Goal: Information Seeking & Learning: Learn about a topic

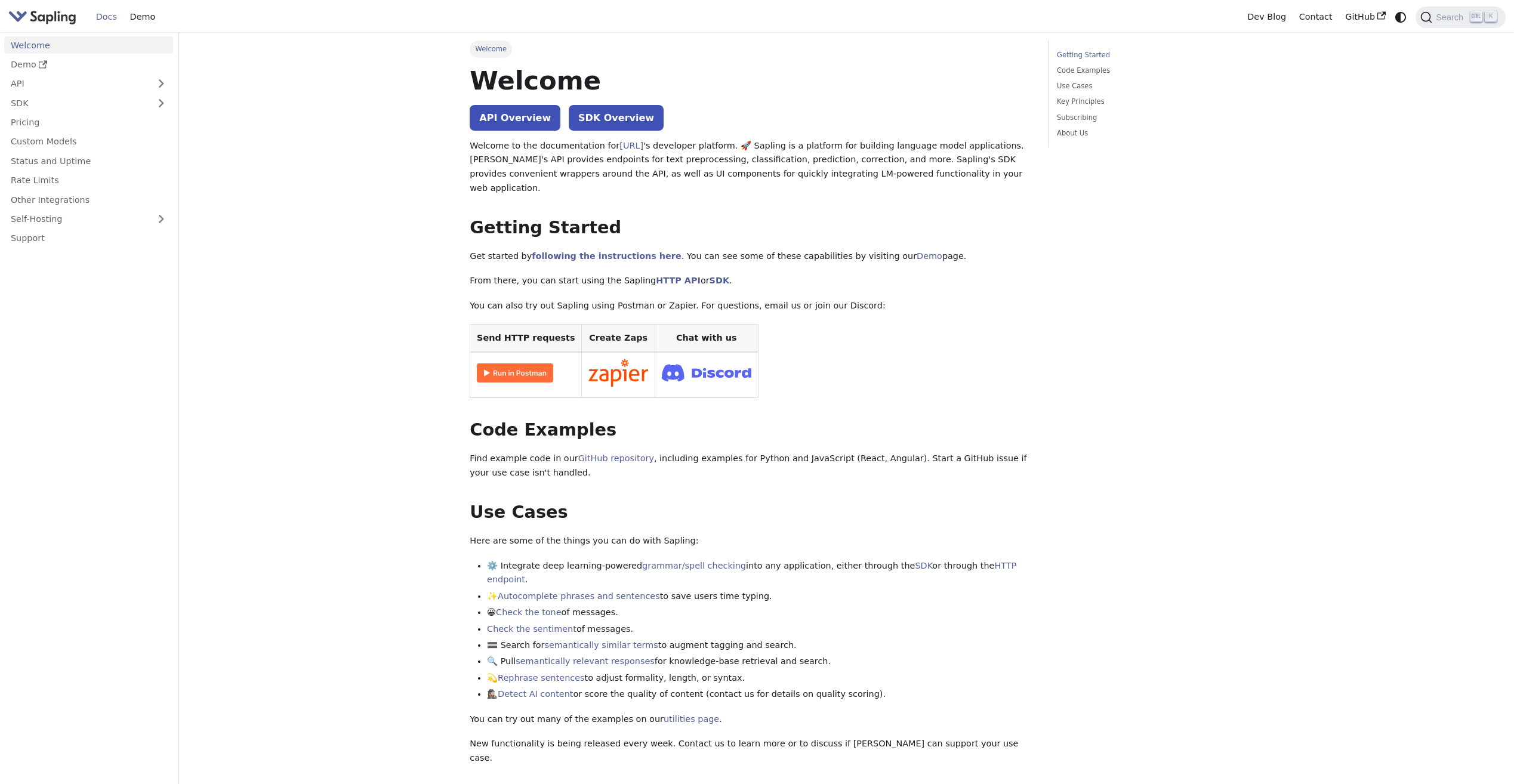
click at [26, 16] on img "Main" at bounding box center [42, 17] width 68 height 18
click at [80, 85] on link "API" at bounding box center [77, 84] width 145 height 18
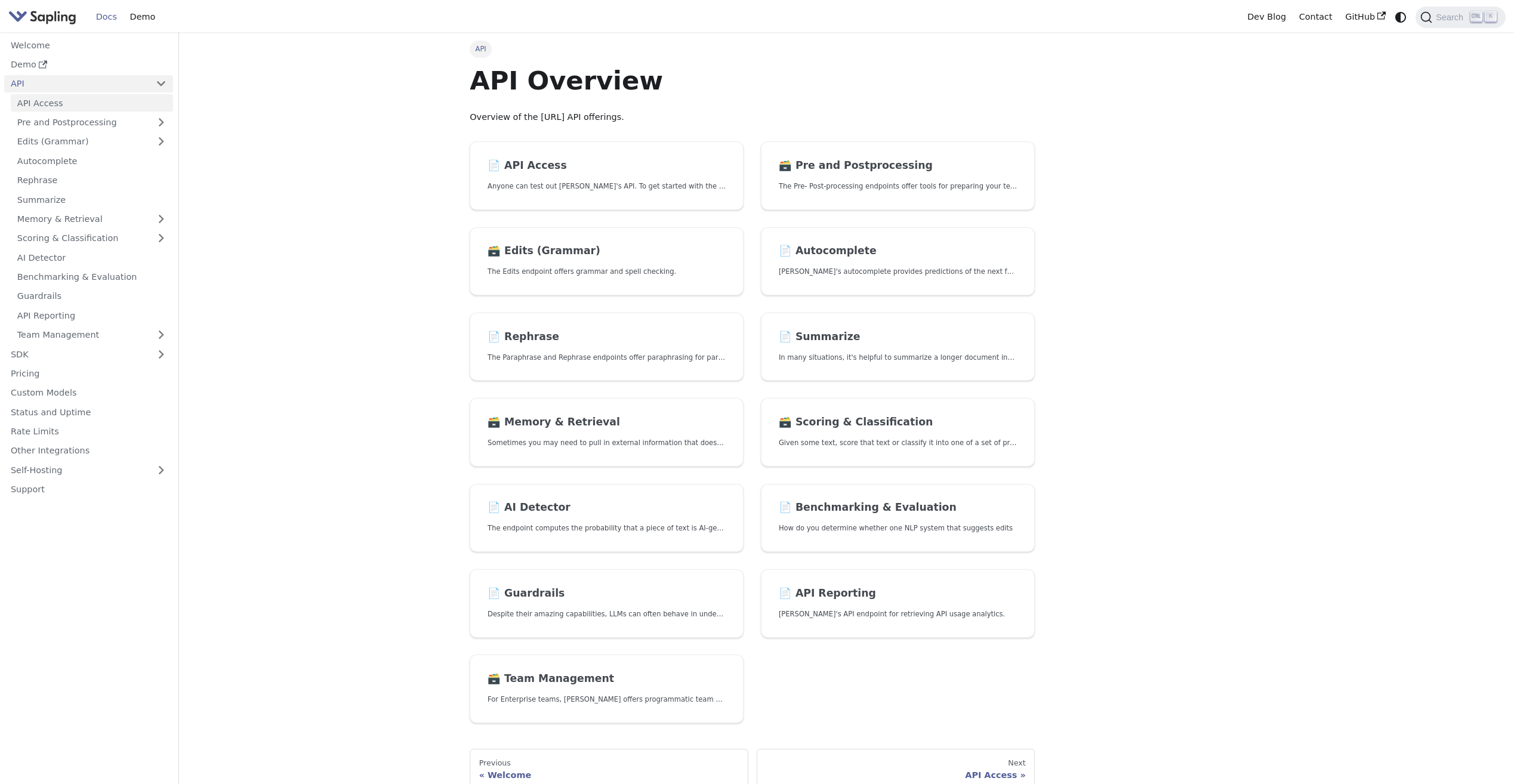
click at [72, 106] on link "API Access" at bounding box center [92, 103] width 162 height 18
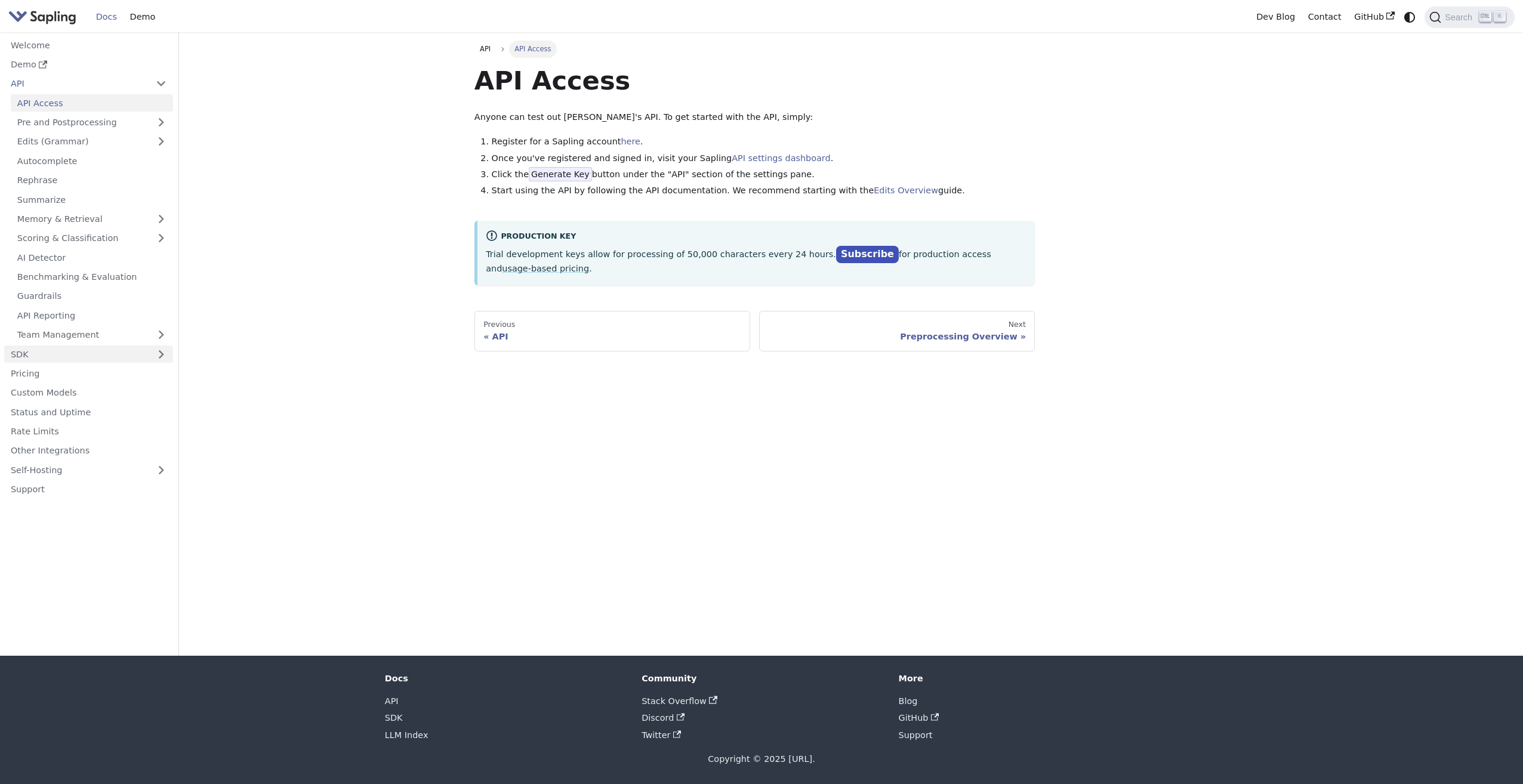
click at [84, 352] on link "SDK" at bounding box center [77, 354] width 145 height 18
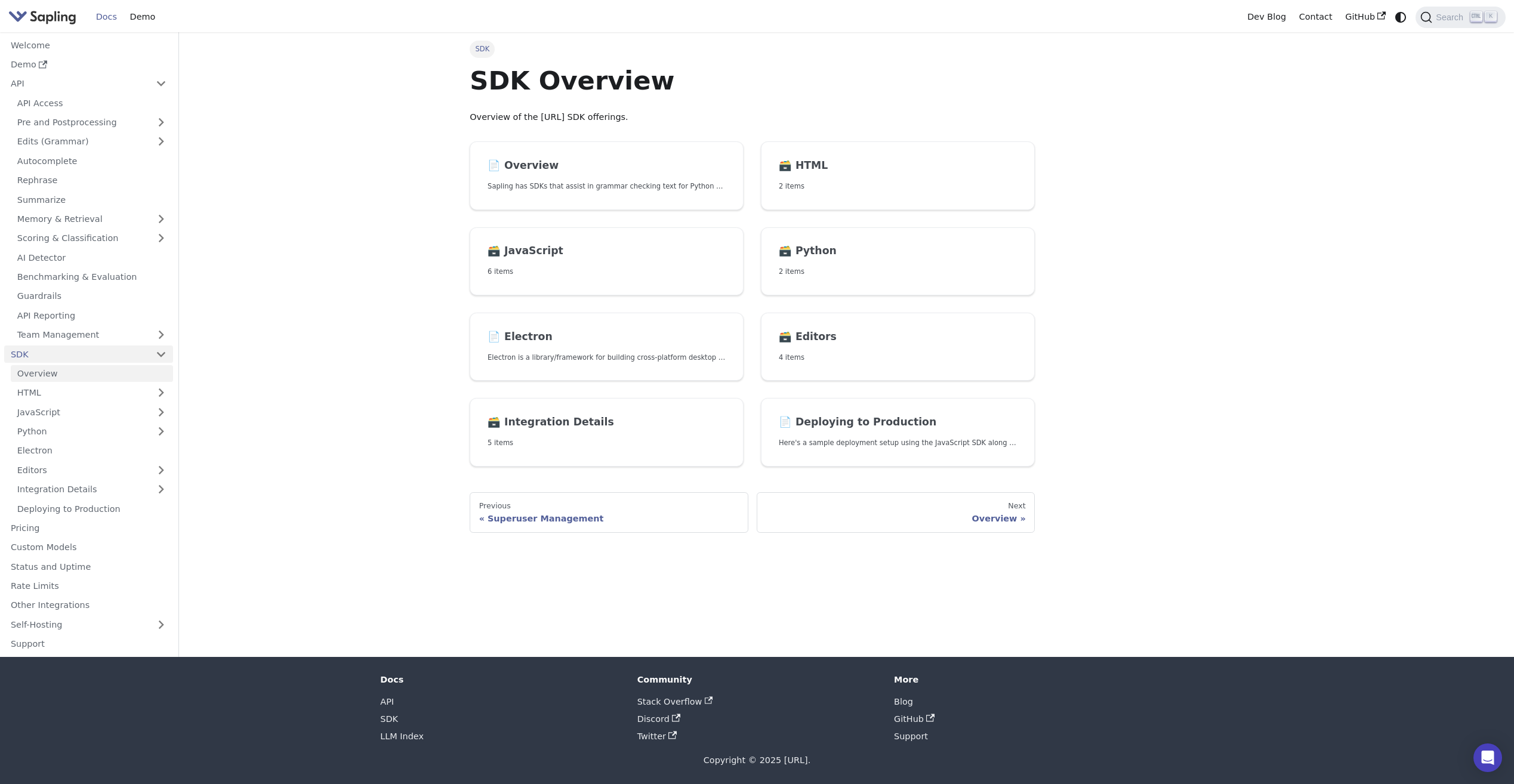
click at [77, 373] on link "Overview" at bounding box center [92, 374] width 162 height 18
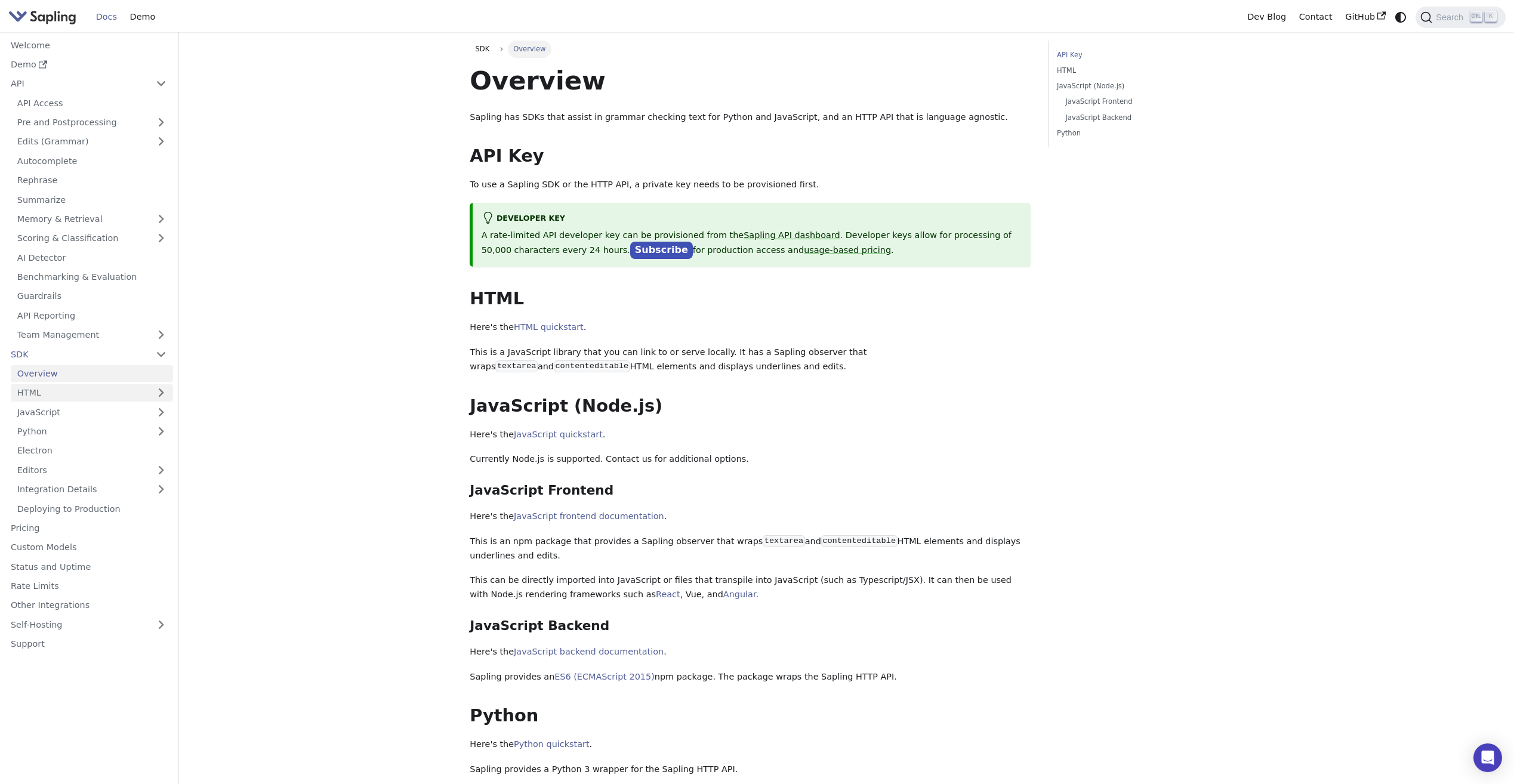
click at [52, 391] on link "HTML" at bounding box center [92, 393] width 162 height 18
